Goal: Task Accomplishment & Management: Manage account settings

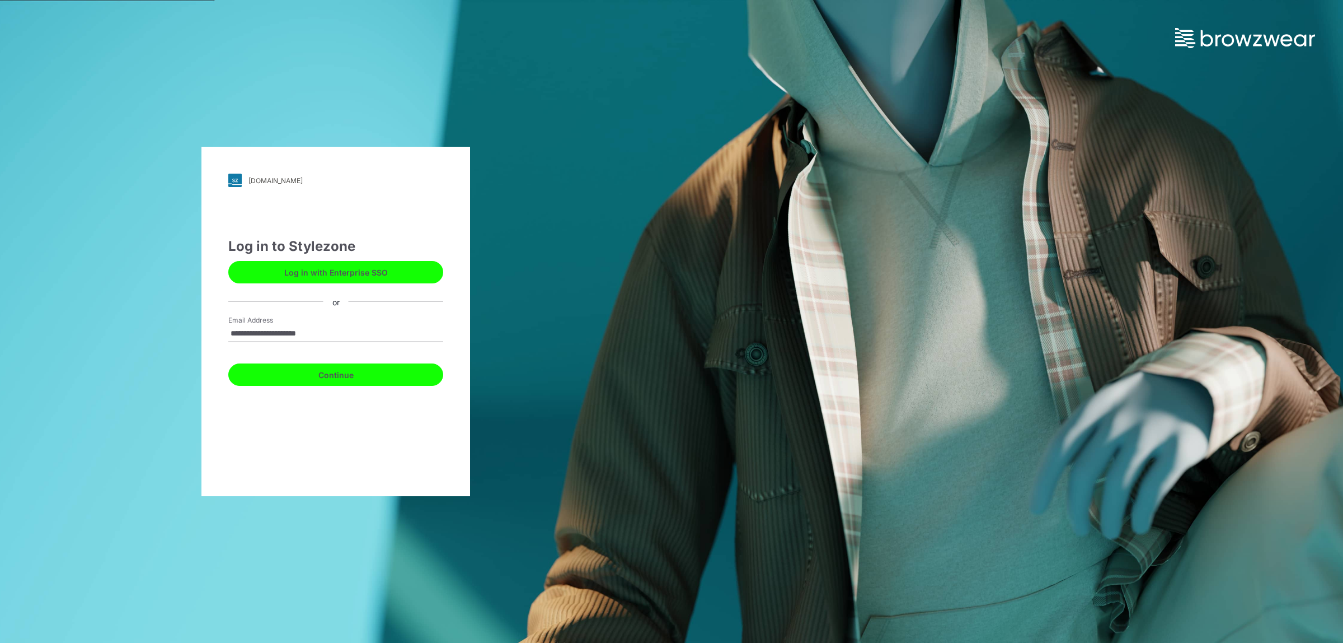
click at [349, 367] on button "Continue" at bounding box center [335, 374] width 215 height 22
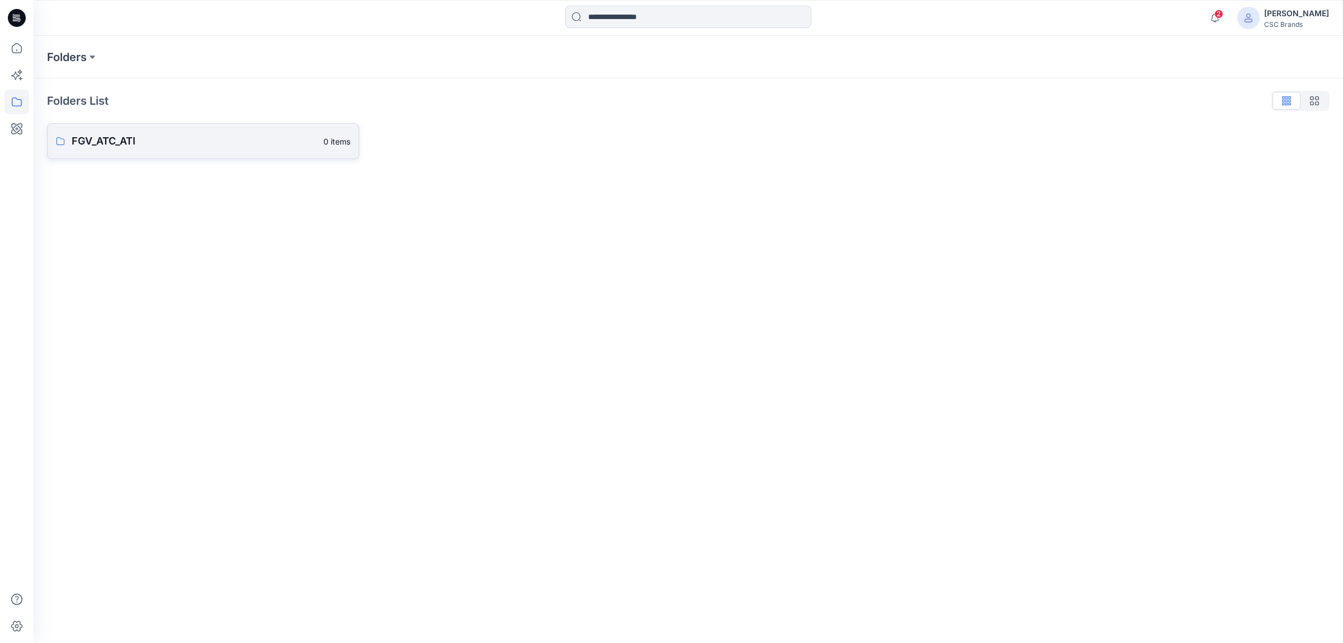
click at [104, 142] on p "FGV_ATC_ATI" at bounding box center [194, 141] width 245 height 16
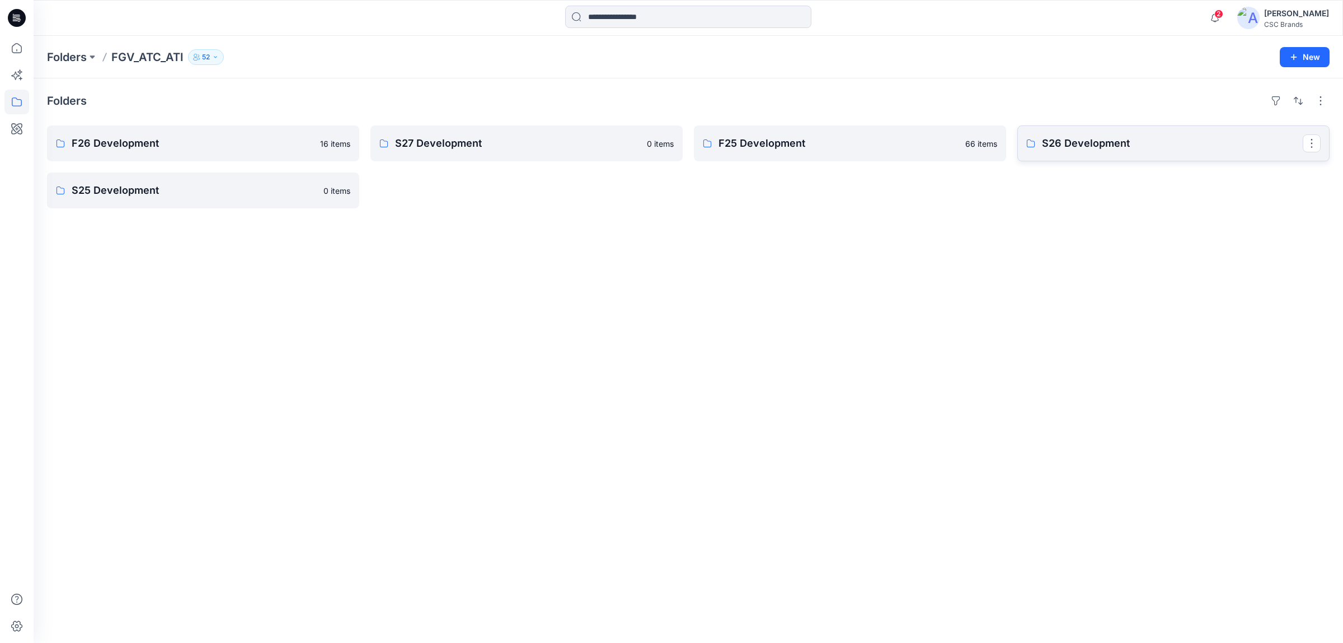
click at [1073, 142] on p "S26 Development" at bounding box center [1172, 143] width 261 height 16
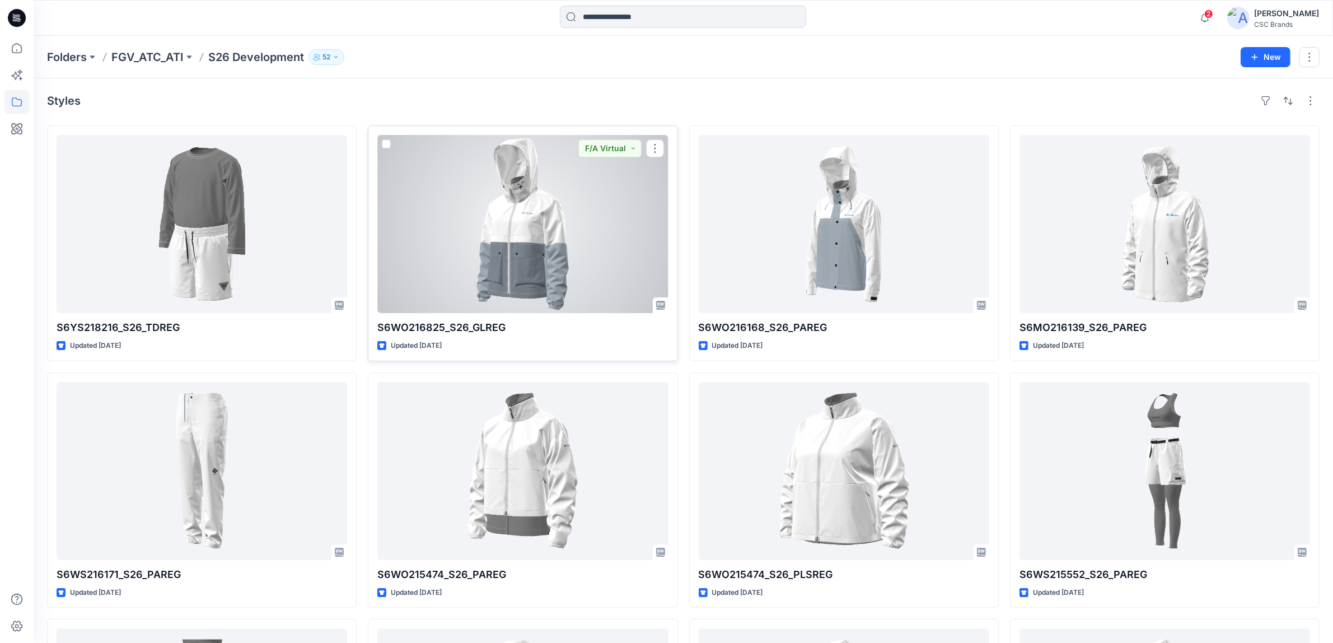
click at [561, 224] on div at bounding box center [522, 224] width 291 height 178
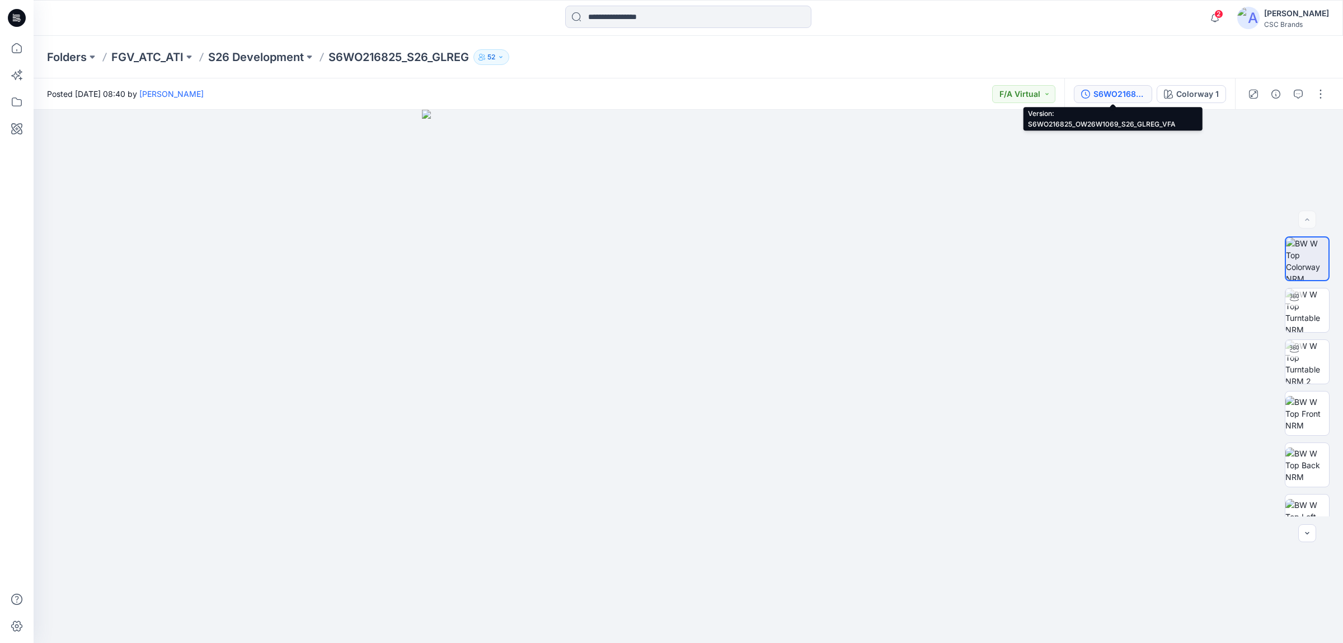
click at [1094, 94] on div "S6WO216825_OW26W1069_S26_GLREG_VFA" at bounding box center [1119, 94] width 51 height 12
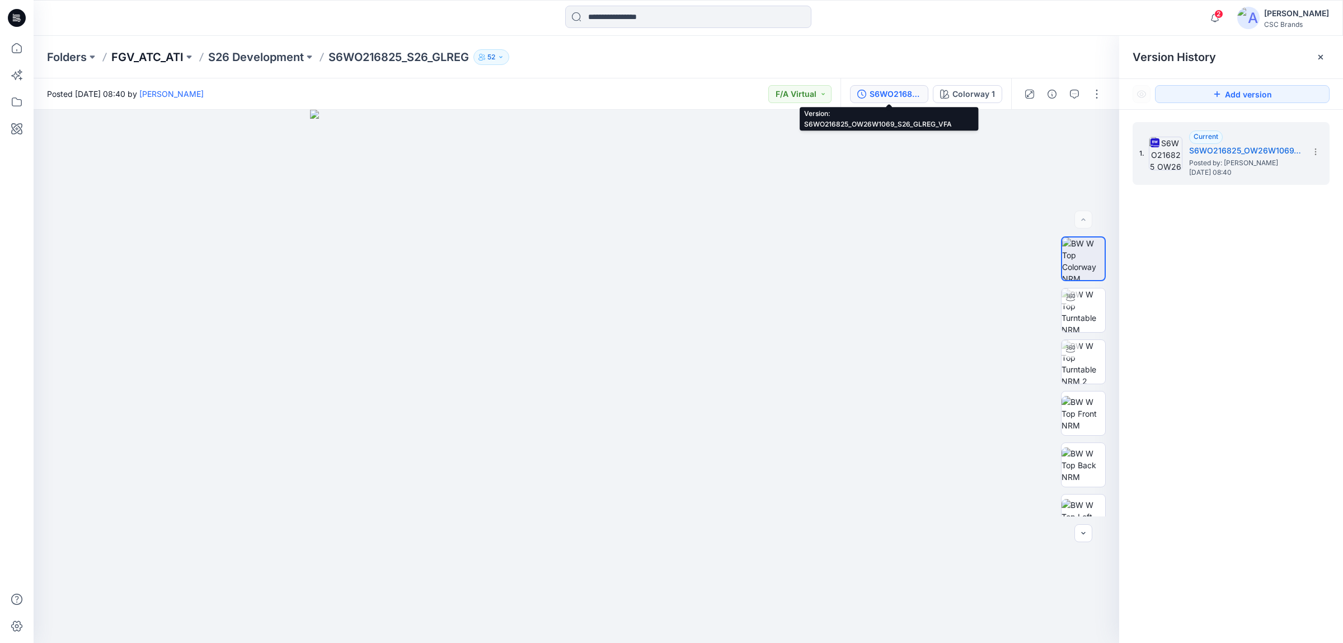
click at [156, 54] on p "FGV_ATC_ATI" at bounding box center [147, 57] width 72 height 16
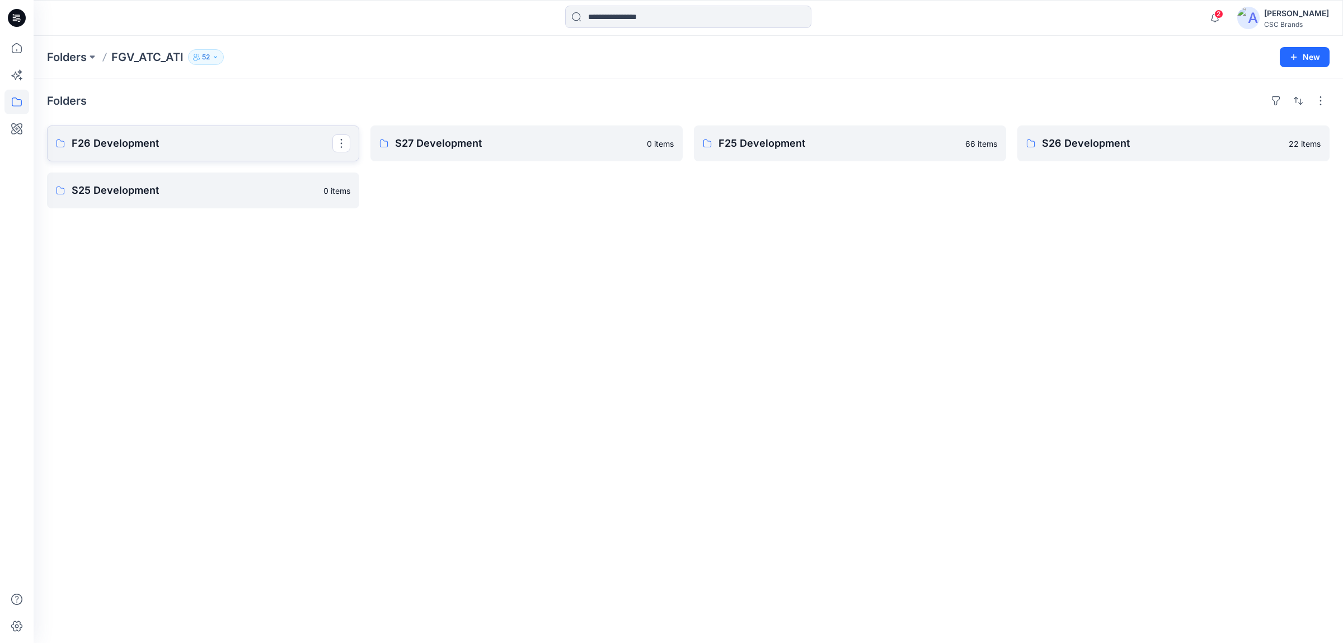
click at [170, 147] on p "F26 Development" at bounding box center [202, 143] width 261 height 16
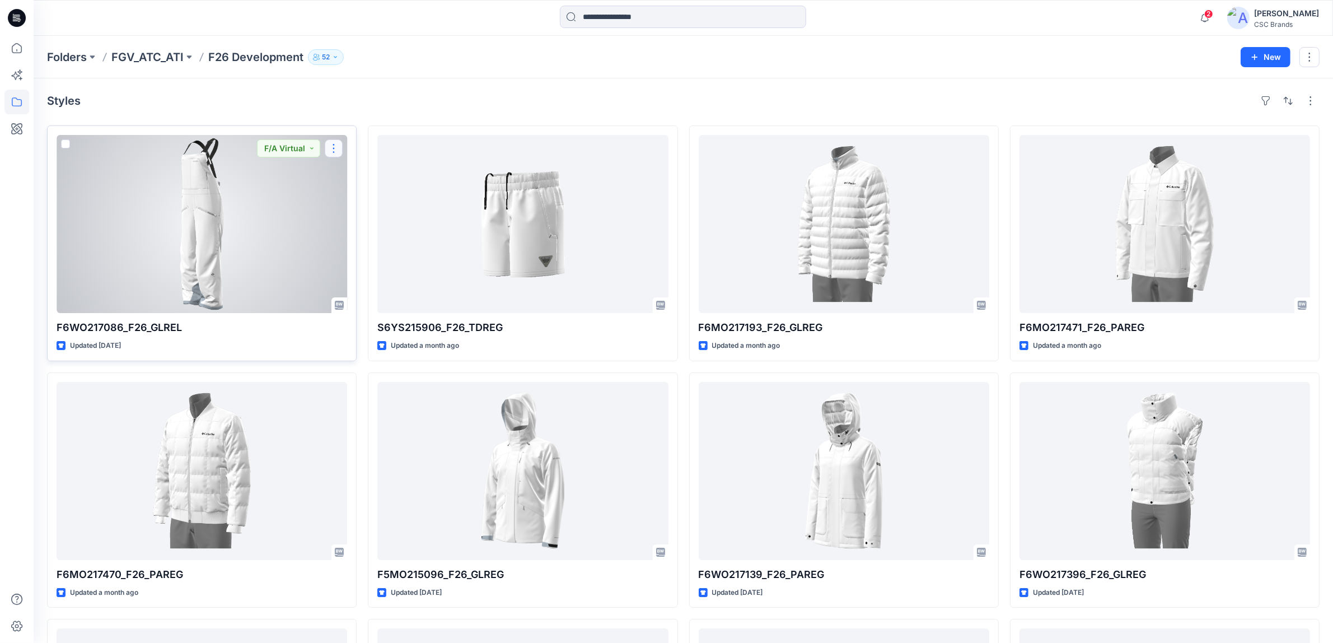
click at [330, 149] on button "button" at bounding box center [334, 148] width 18 height 18
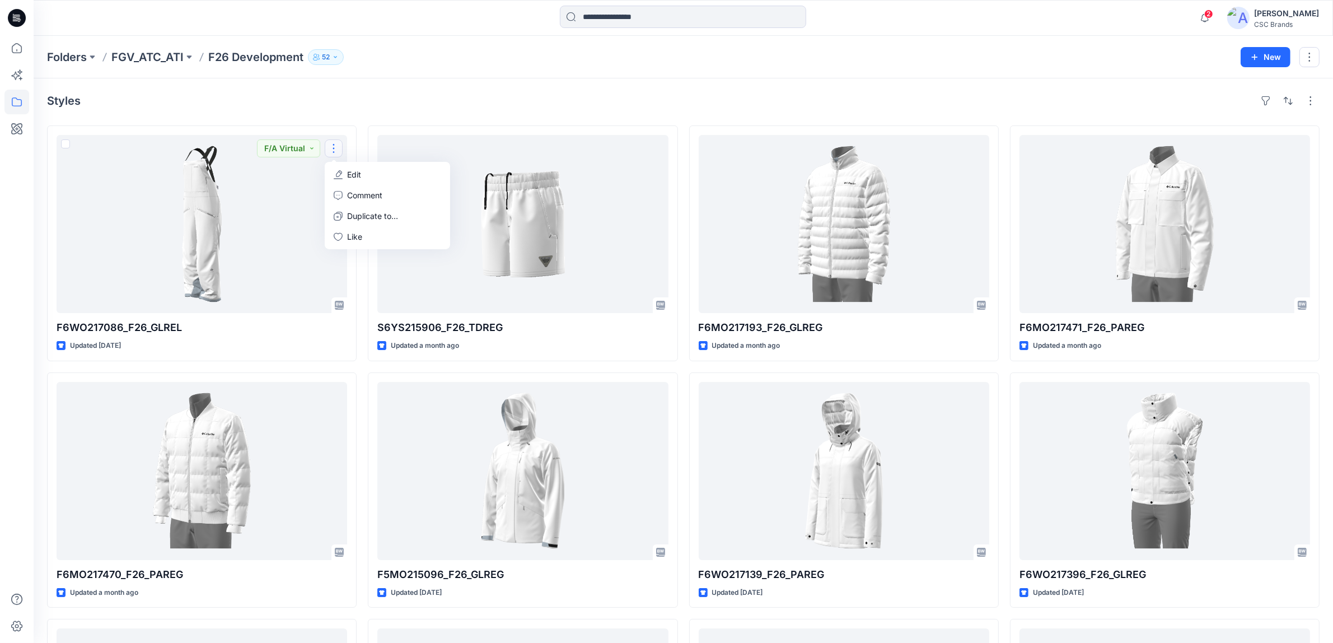
click at [396, 57] on div "Folders FGV_ATC_ATI F26 Development 52" at bounding box center [639, 57] width 1185 height 16
click at [244, 54] on p "F26 Development" at bounding box center [255, 57] width 95 height 16
click at [177, 55] on p "FGV_ATC_ATI" at bounding box center [147, 57] width 72 height 16
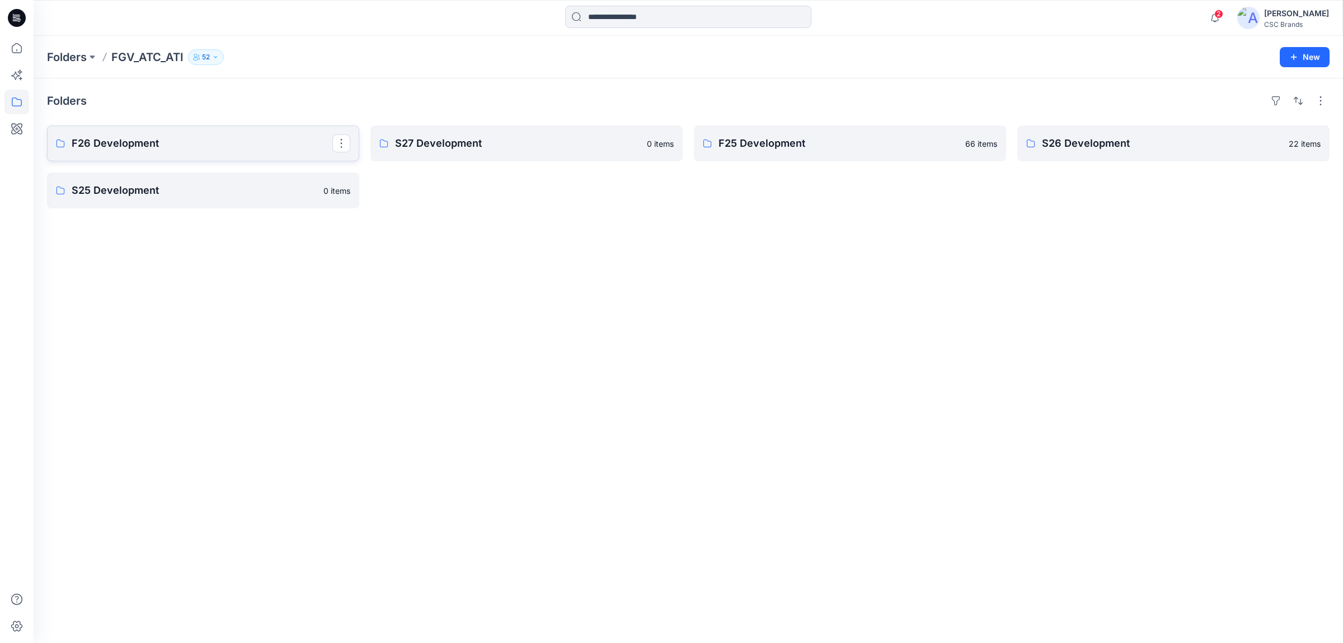
click at [162, 136] on p "F26 Development" at bounding box center [202, 143] width 261 height 16
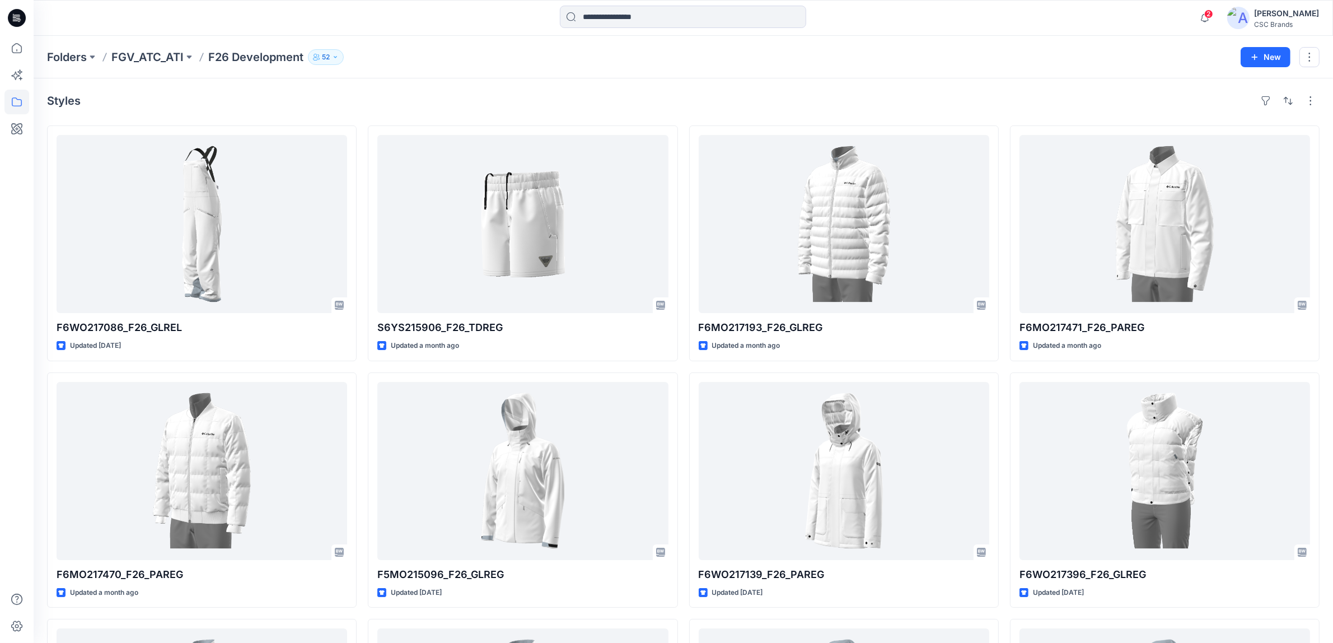
click at [468, 40] on div "Folders FGV_ATC_ATI F26 Development 52 New" at bounding box center [683, 57] width 1299 height 43
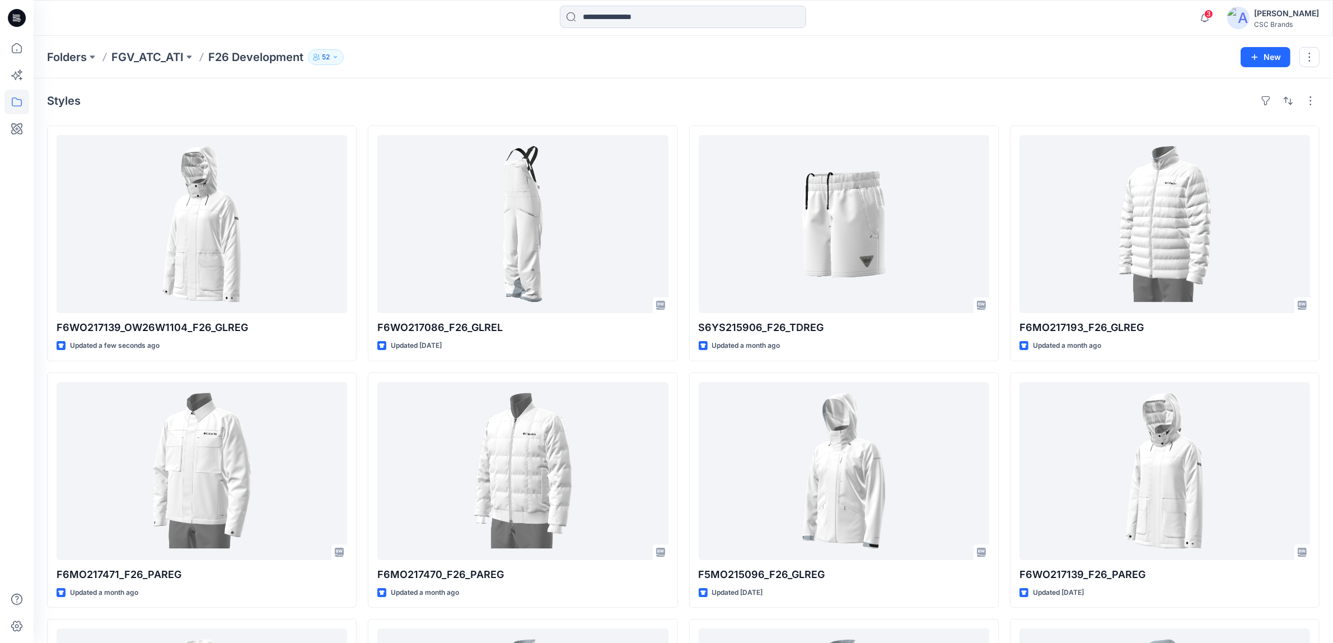
drag, startPoint x: 275, startPoint y: 59, endPoint x: 246, endPoint y: 54, distance: 29.5
click at [246, 54] on p "F26 Development" at bounding box center [255, 57] width 95 height 16
drag, startPoint x: 249, startPoint y: 55, endPoint x: 235, endPoint y: 55, distance: 14.0
click at [235, 55] on p "F26 Development" at bounding box center [255, 57] width 95 height 16
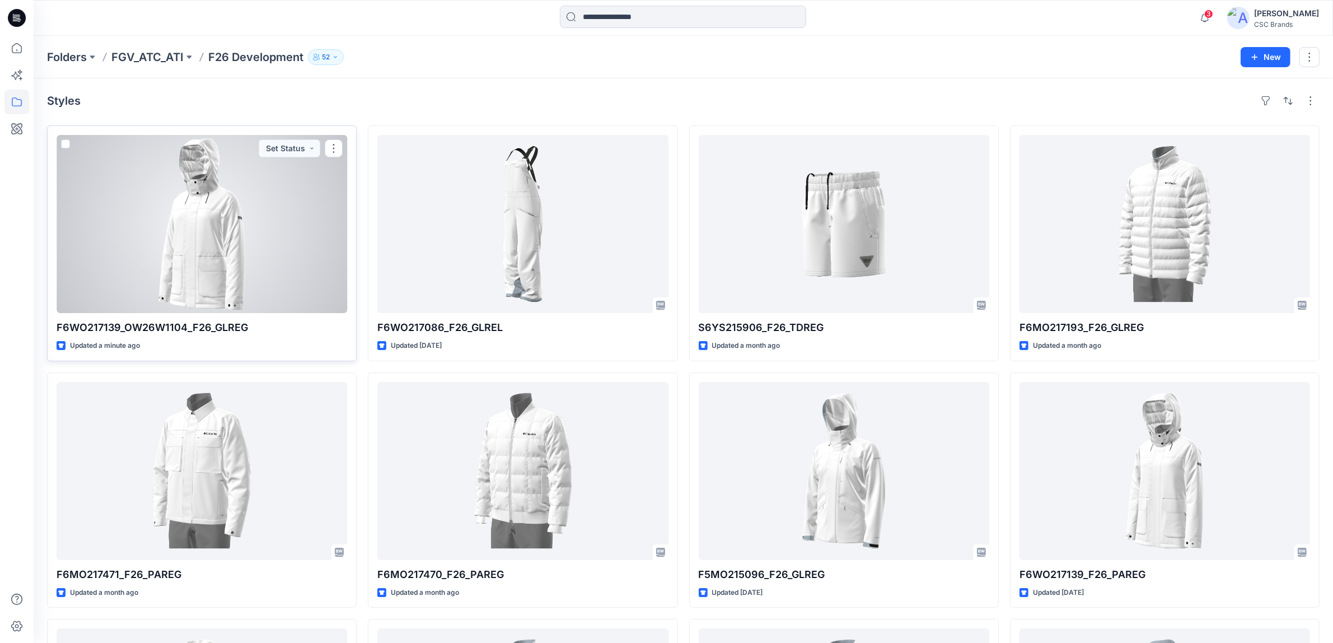
click at [219, 216] on div at bounding box center [202, 224] width 291 height 178
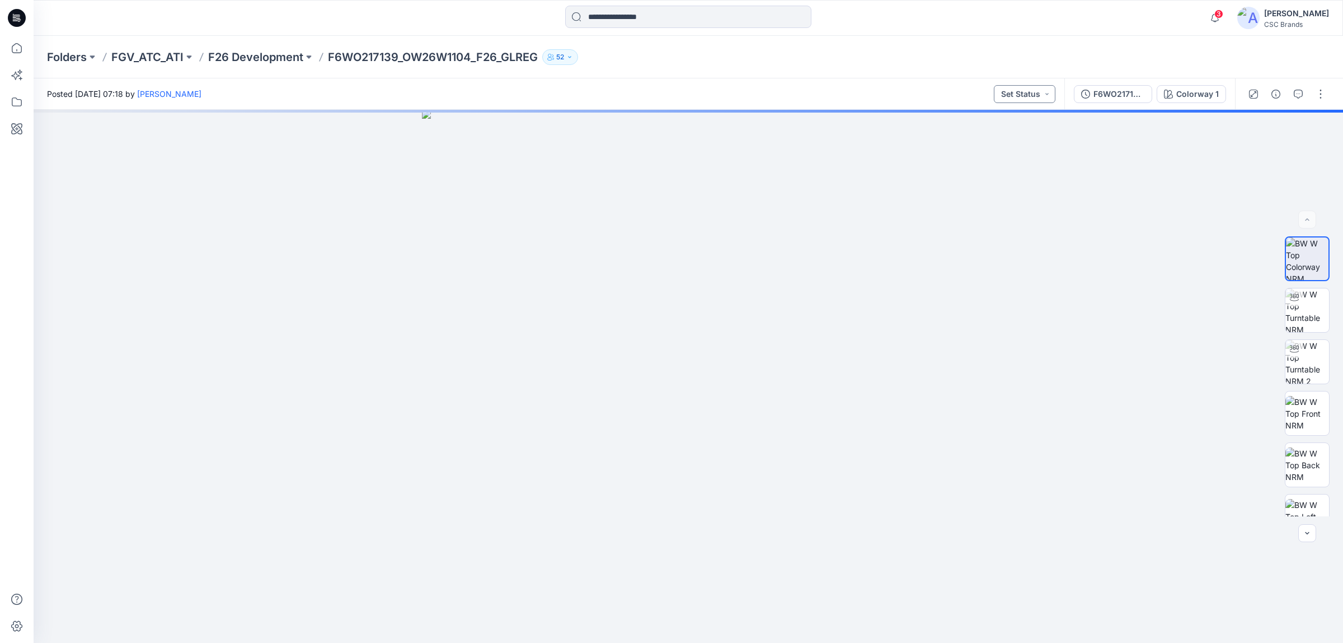
click at [1025, 96] on button "Set Status" at bounding box center [1025, 94] width 62 height 18
click at [992, 219] on p "F/A Virtual" at bounding box center [997, 219] width 39 height 15
click at [1115, 101] on button "F6WO217139_OW26W1104_F26_GLREG_VFA" at bounding box center [1113, 94] width 78 height 18
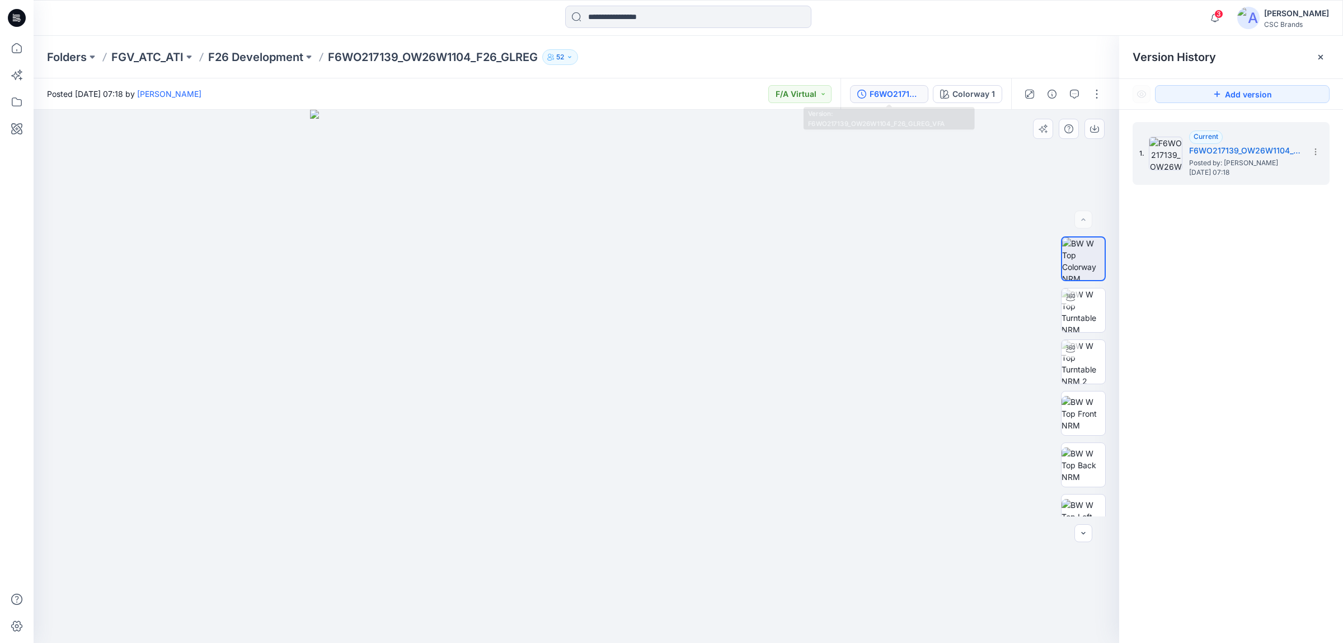
click at [944, 270] on div at bounding box center [577, 376] width 1086 height 533
click at [1092, 96] on button "button" at bounding box center [1097, 94] width 18 height 18
click at [1029, 148] on p "Edit" at bounding box center [1026, 151] width 14 height 12
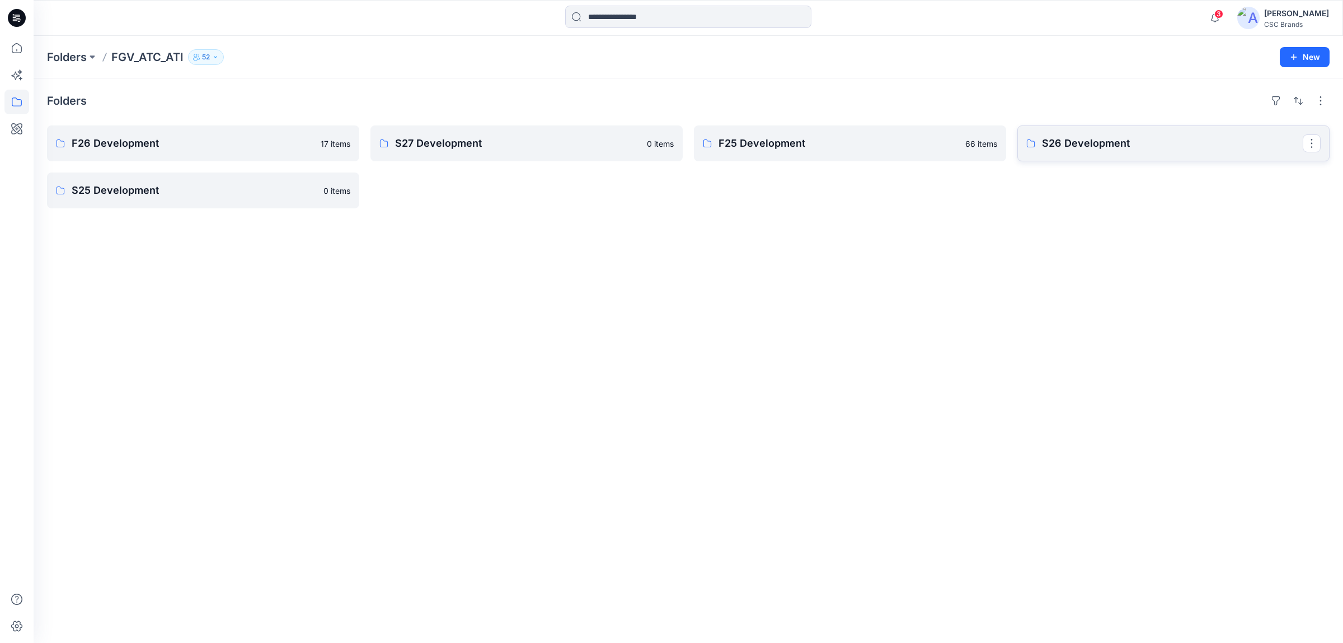
click at [1078, 150] on p "S26 Development" at bounding box center [1172, 143] width 261 height 16
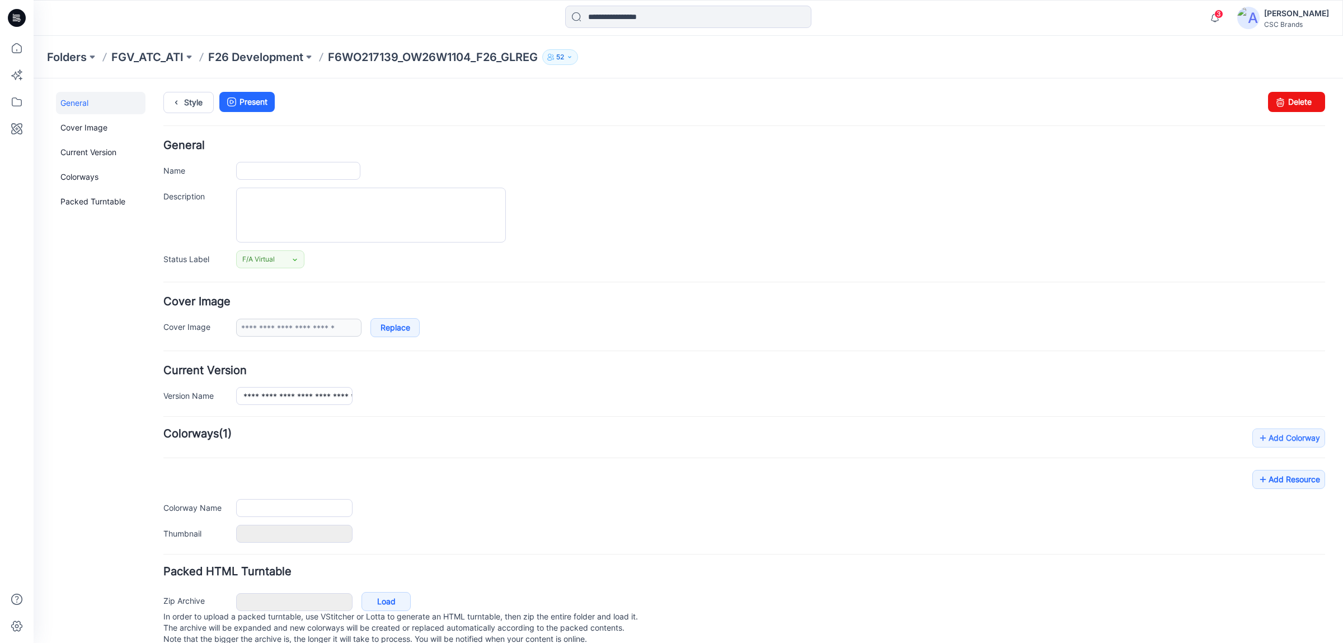
type input "**********"
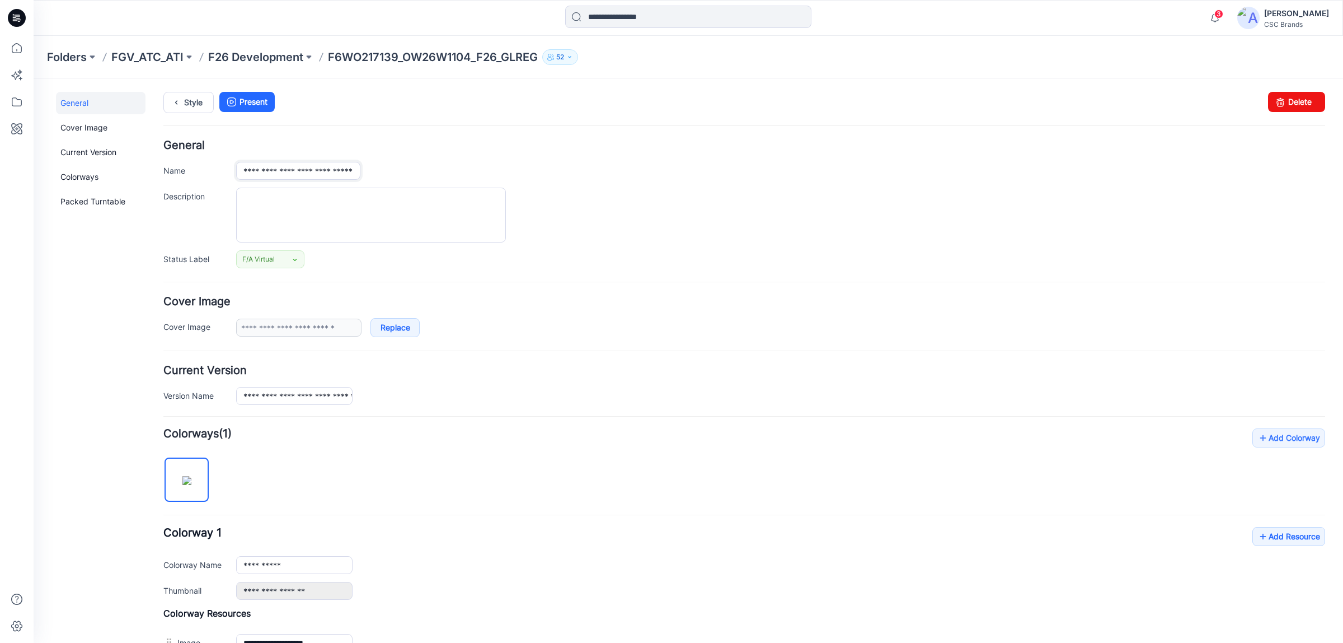
click at [312, 170] on input "**********" at bounding box center [298, 171] width 124 height 18
drag, startPoint x: 340, startPoint y: 168, endPoint x: 294, endPoint y: 168, distance: 46.5
click at [294, 168] on input "**********" at bounding box center [298, 171] width 124 height 18
type input "**********"
click at [410, 166] on div "**********" at bounding box center [780, 171] width 1089 height 18
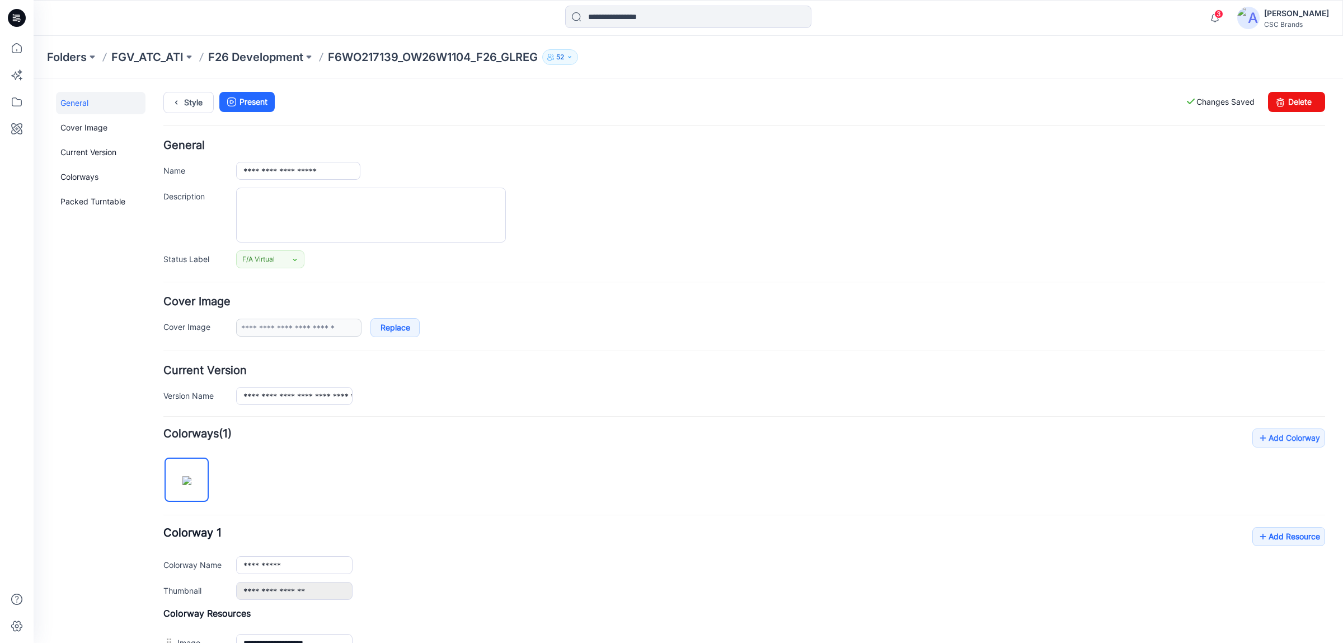
click at [1192, 105] on label "Changes Saved" at bounding box center [1220, 102] width 69 height 20
click at [261, 60] on p "F26 Development" at bounding box center [255, 57] width 95 height 16
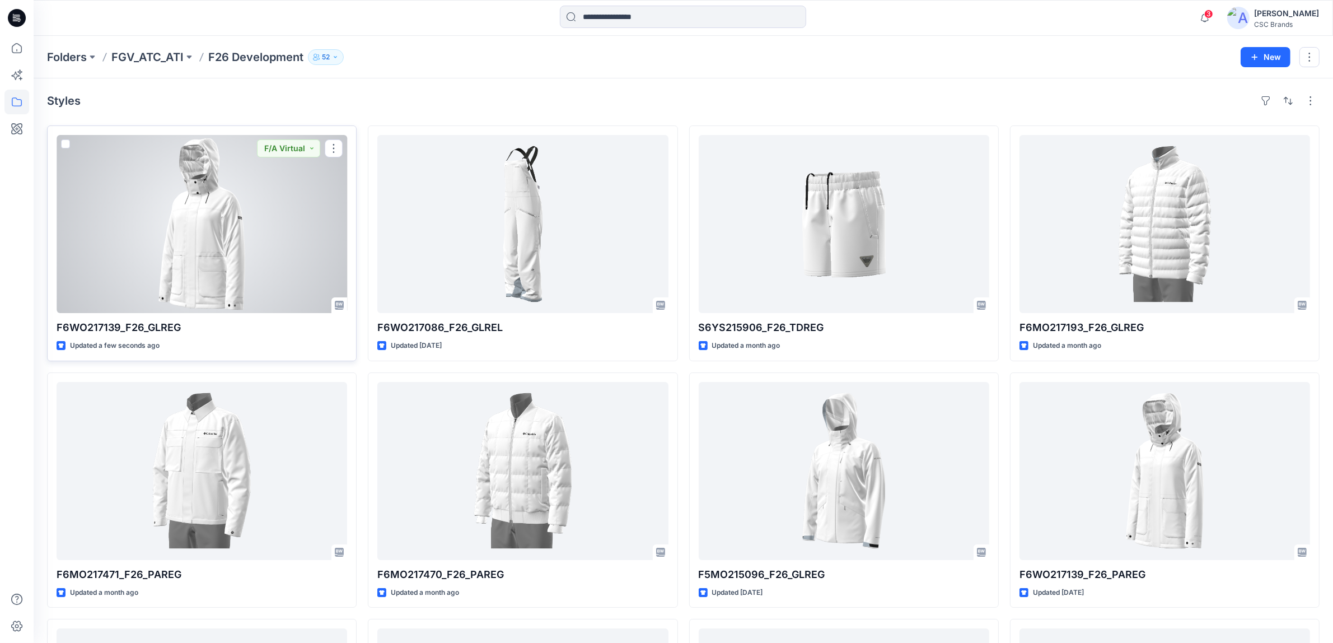
click at [273, 264] on div at bounding box center [202, 224] width 291 height 178
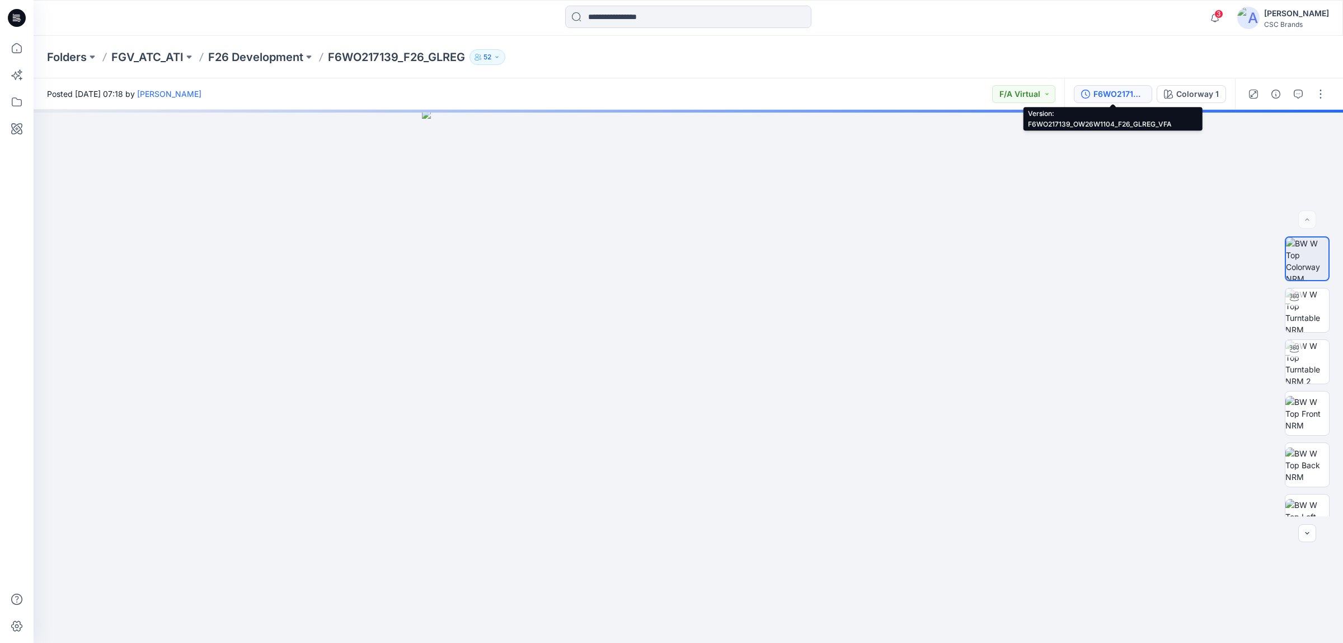
click at [1090, 95] on button "F6WO217139_OW26W1104_F26_GLREG_VFA" at bounding box center [1113, 94] width 78 height 18
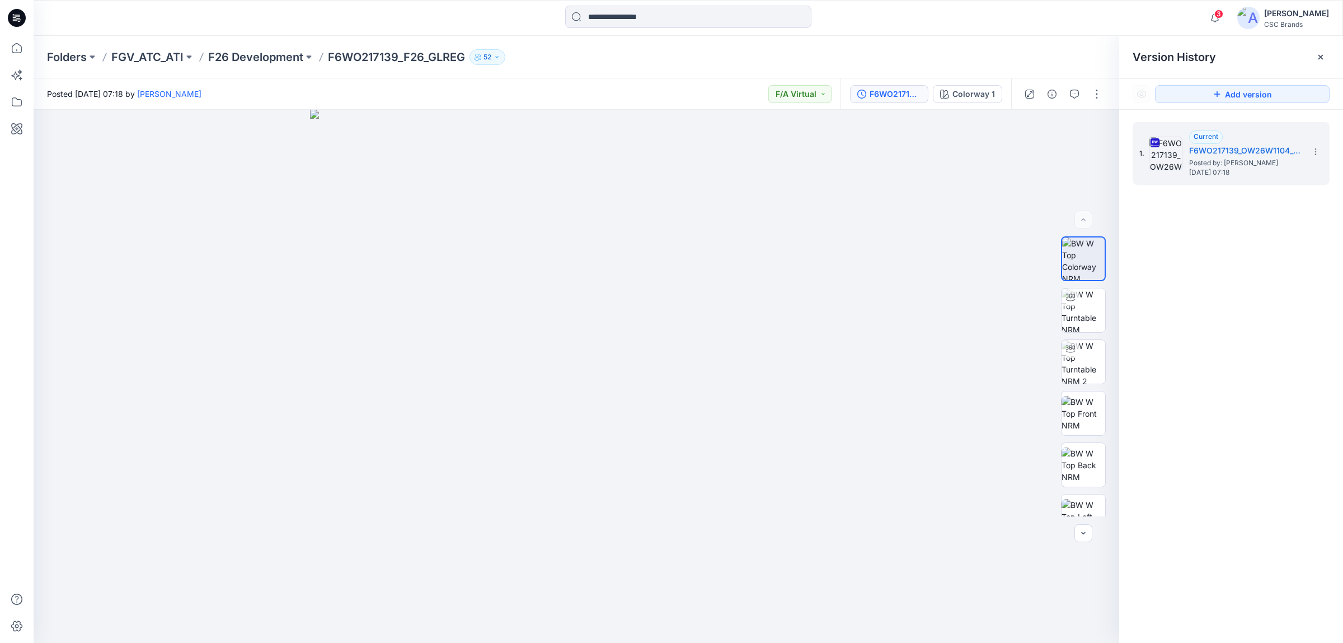
click at [405, 55] on p "F6WO217139_F26_GLREG" at bounding box center [396, 57] width 137 height 16
click at [273, 56] on p "F26 Development" at bounding box center [255, 57] width 95 height 16
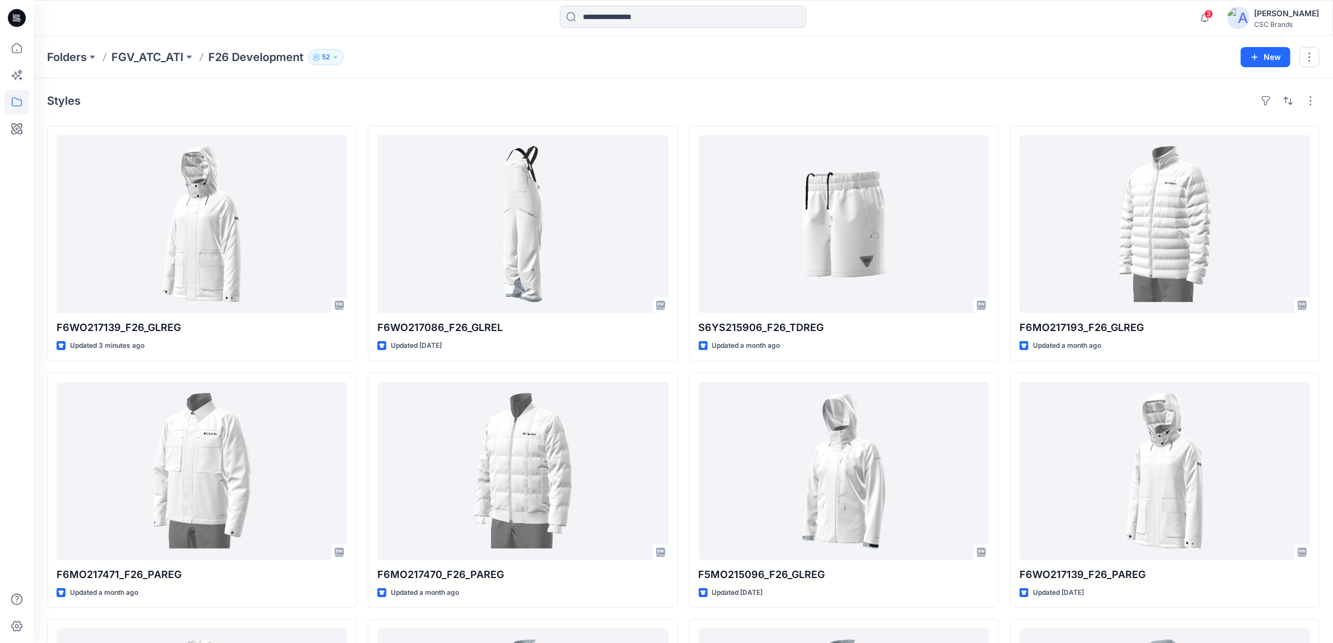
click at [1154, 30] on div "3 Notifications Your style F6WO217139_OW26W1104_F26_GLREG is ready 1 minutes ag…" at bounding box center [683, 18] width 1299 height 25
click at [1213, 15] on span "3" at bounding box center [1208, 14] width 9 height 9
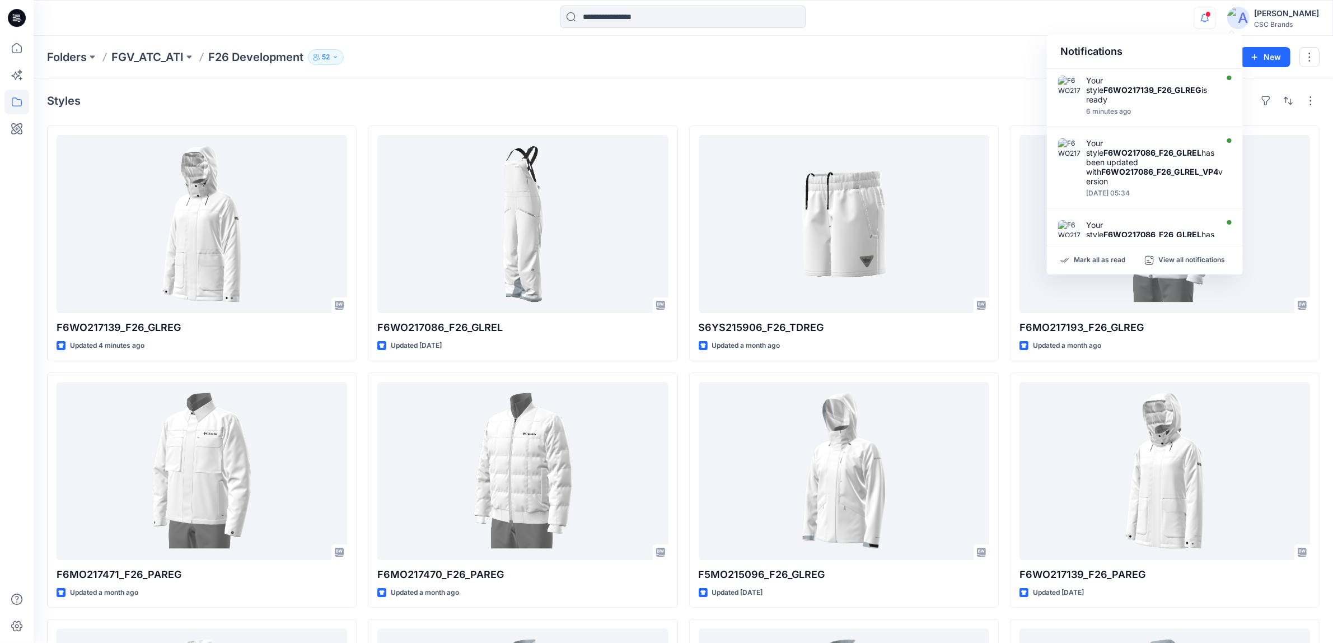
click at [888, 59] on div "Folders FGV_ATC_ATI F26 Development 52" at bounding box center [639, 57] width 1185 height 16
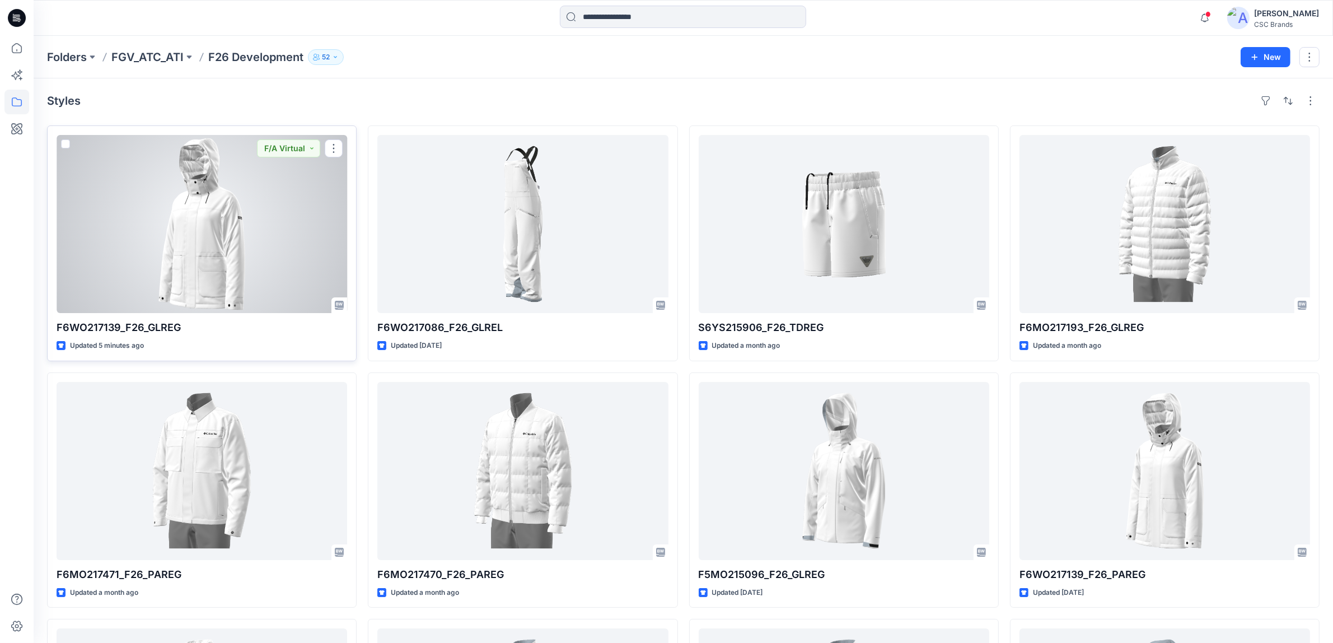
click at [225, 256] on div at bounding box center [202, 224] width 291 height 178
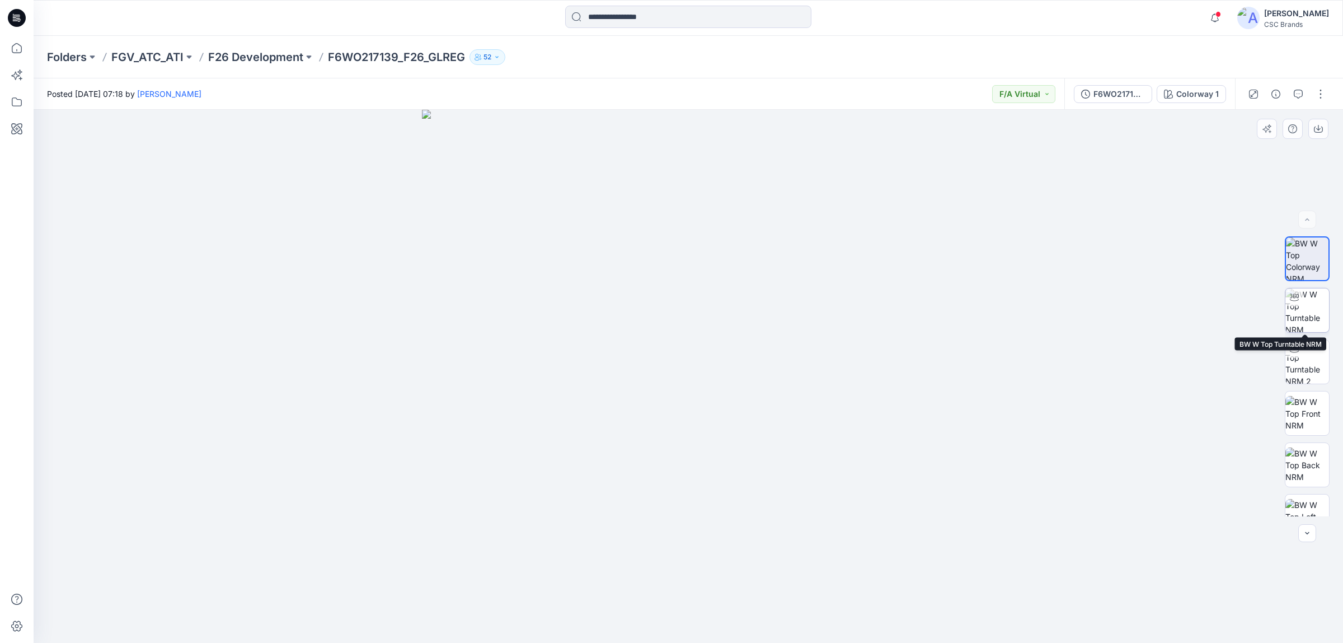
click at [1310, 304] on img at bounding box center [1308, 310] width 44 height 44
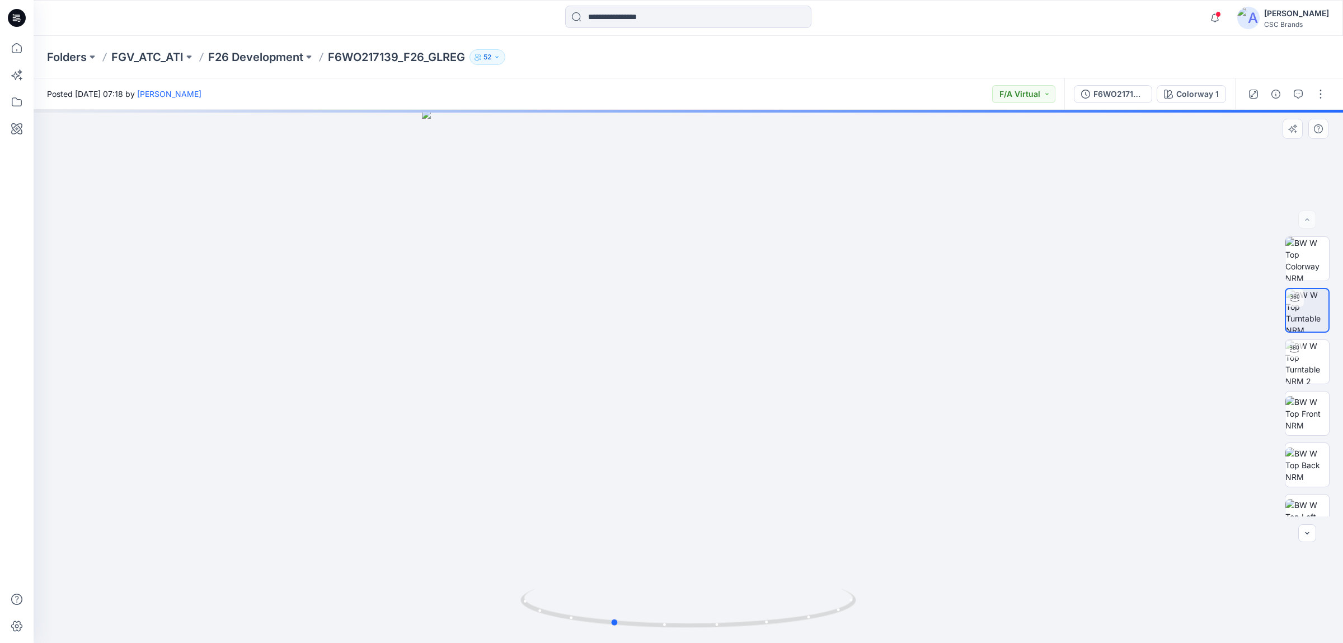
drag, startPoint x: 860, startPoint y: 374, endPoint x: 447, endPoint y: 397, distance: 414.3
drag, startPoint x: 447, startPoint y: 397, endPoint x: 627, endPoint y: 392, distance: 180.3
drag, startPoint x: 626, startPoint y: 392, endPoint x: 261, endPoint y: 62, distance: 492.6
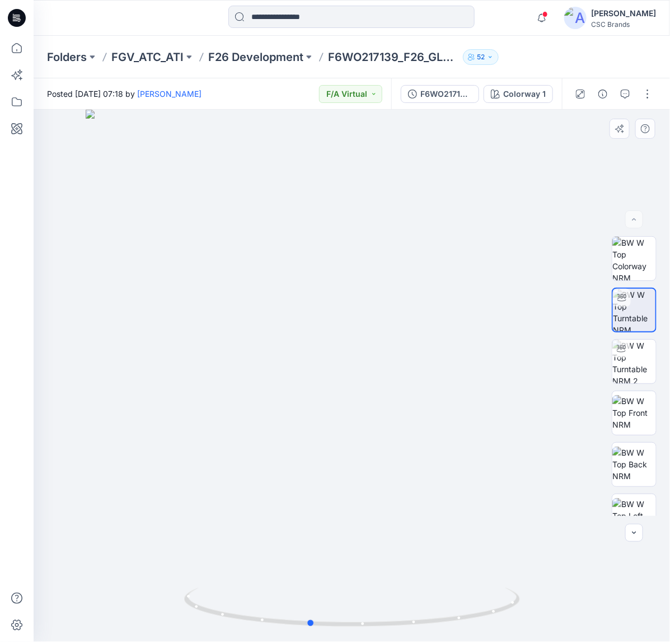
drag, startPoint x: 528, startPoint y: 367, endPoint x: 472, endPoint y: 376, distance: 56.7
drag, startPoint x: 472, startPoint y: 376, endPoint x: 578, endPoint y: 404, distance: 110.1
drag, startPoint x: 578, startPoint y: 404, endPoint x: 494, endPoint y: 368, distance: 91.3
click at [494, 368] on div at bounding box center [352, 376] width 636 height 532
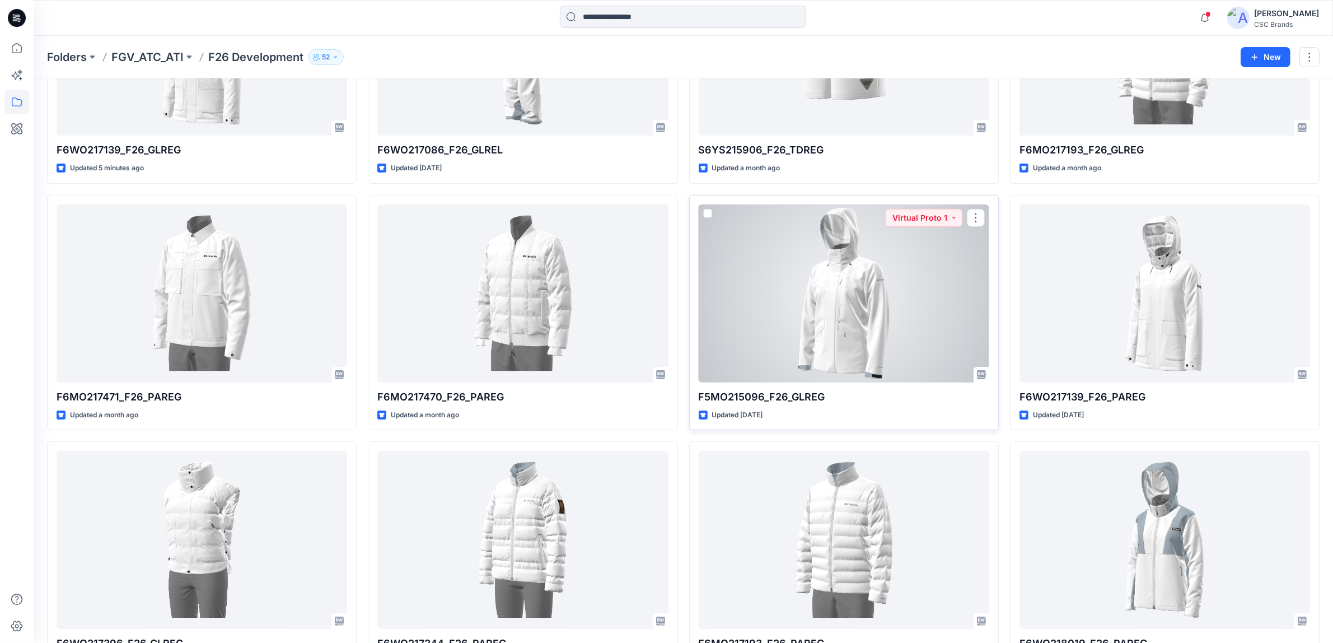
scroll to position [265, 0]
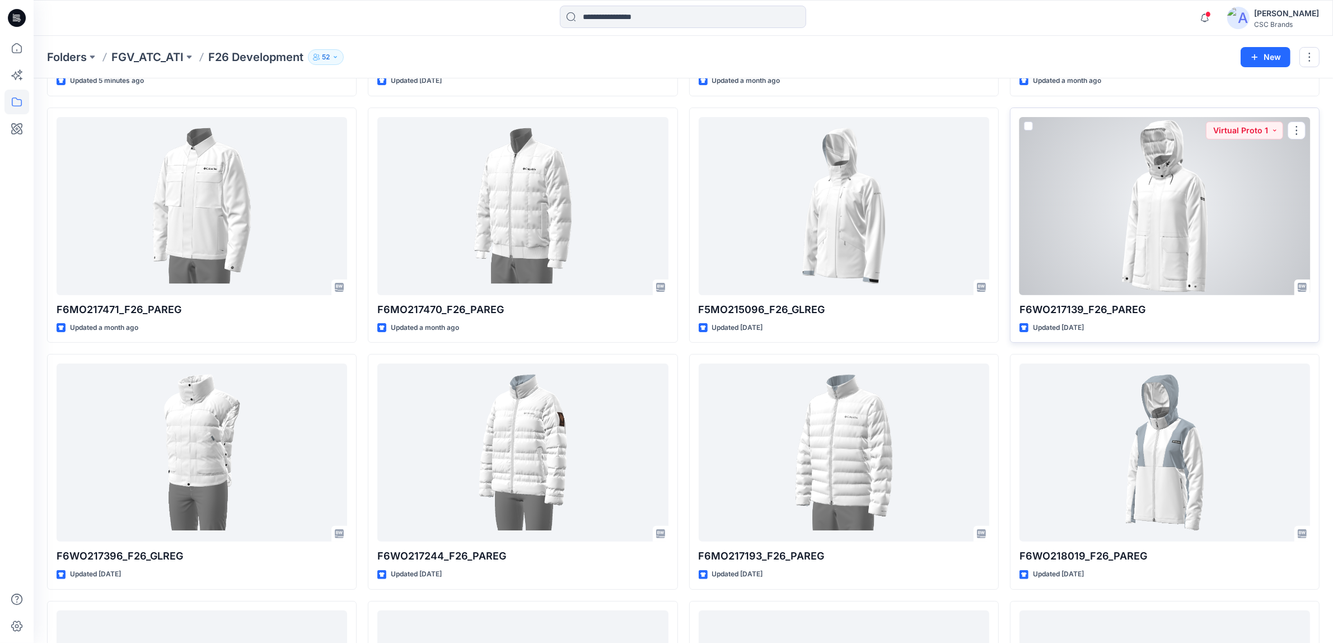
click at [1160, 248] on div at bounding box center [1164, 206] width 291 height 178
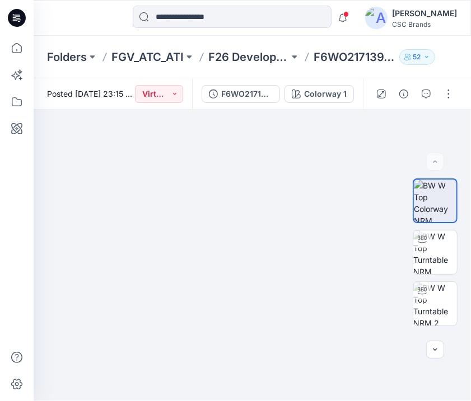
drag, startPoint x: 470, startPoint y: 399, endPoint x: 474, endPoint y: 406, distance: 8.0
click at [471, 401] on html "Notifications Your style F6WO217139_F26_GLREG is ready 6 minutes ago Your style…" at bounding box center [235, 200] width 471 height 401
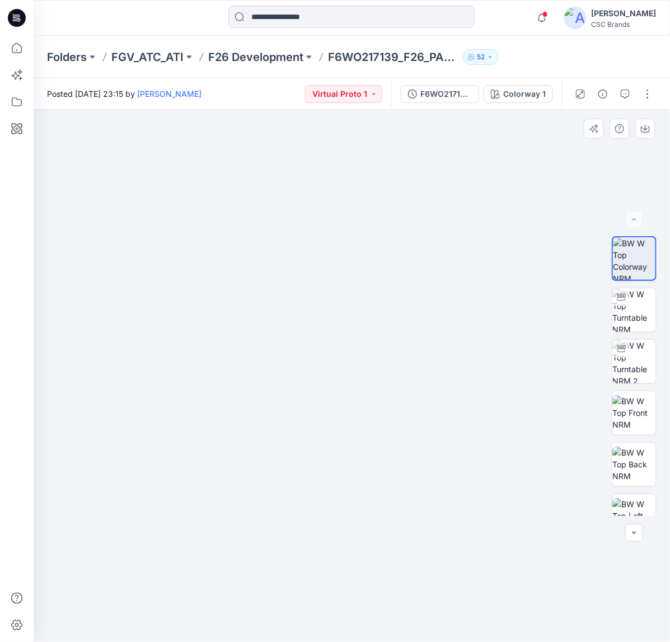
click at [110, 230] on img at bounding box center [352, 329] width 728 height 627
click at [130, 214] on img at bounding box center [352, 329] width 728 height 627
click at [622, 317] on img at bounding box center [634, 310] width 44 height 44
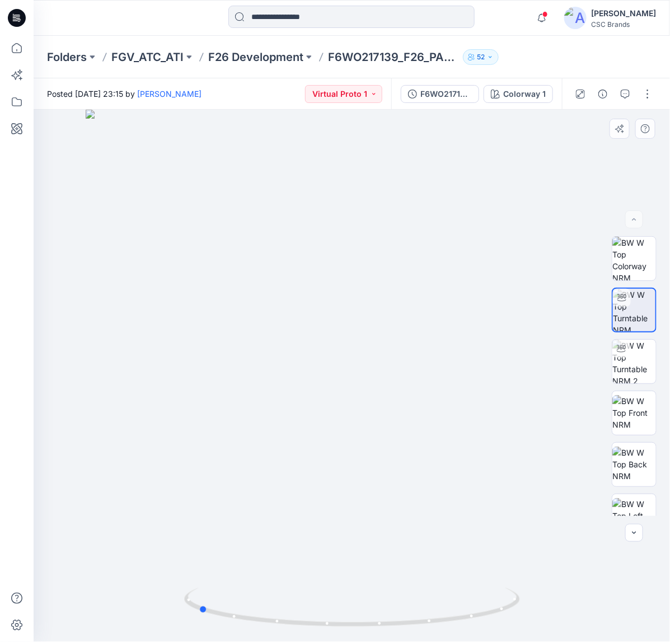
drag, startPoint x: 0, startPoint y: 357, endPoint x: 341, endPoint y: 382, distance: 342.4
drag, startPoint x: 341, startPoint y: 382, endPoint x: 479, endPoint y: 399, distance: 138.2
drag, startPoint x: 479, startPoint y: 399, endPoint x: 172, endPoint y: 303, distance: 321.0
click at [171, 304] on div at bounding box center [352, 376] width 636 height 532
drag, startPoint x: 404, startPoint y: 369, endPoint x: 361, endPoint y: 383, distance: 45.3
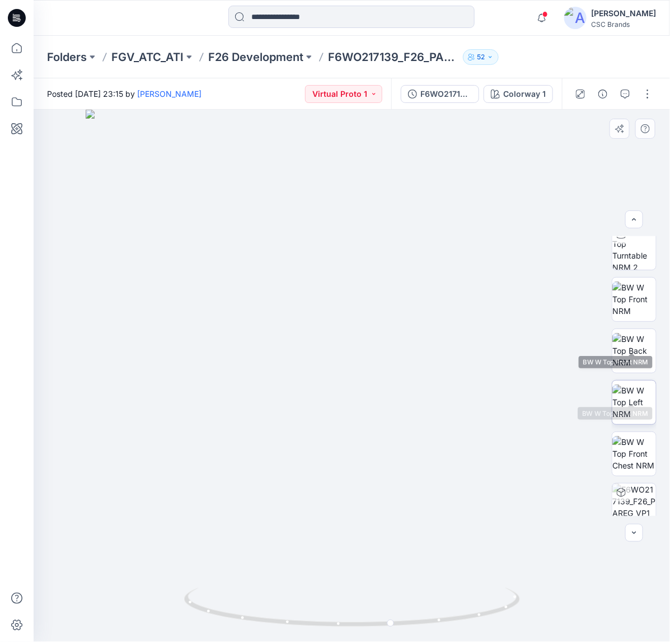
scroll to position [125, 0]
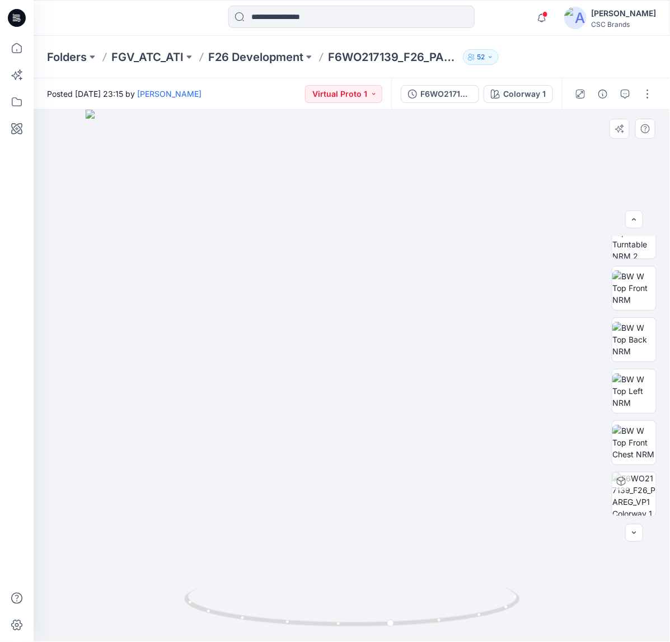
click at [216, 254] on div at bounding box center [352, 376] width 636 height 532
